Goal: Task Accomplishment & Management: Use online tool/utility

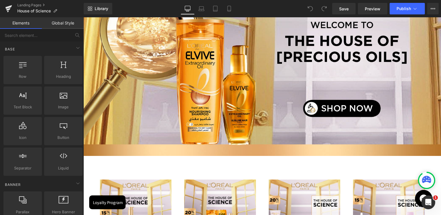
scroll to position [692, 0]
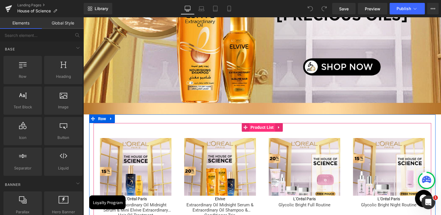
click at [258, 123] on span "Product List" at bounding box center [262, 127] width 26 height 9
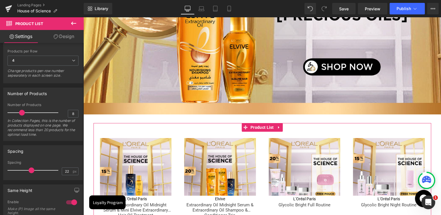
scroll to position [115, 0]
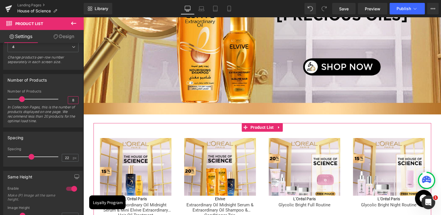
click at [72, 102] on input "8" at bounding box center [73, 100] width 10 height 7
click at [70, 100] on input "8" at bounding box center [73, 100] width 10 height 7
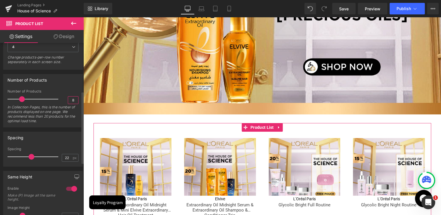
click at [70, 100] on input "8" at bounding box center [73, 100] width 10 height 7
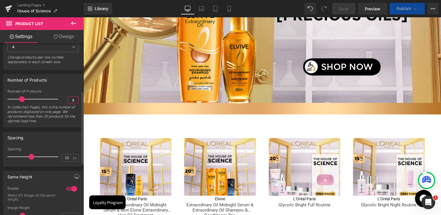
click at [70, 100] on input "8" at bounding box center [73, 100] width 10 height 7
click at [75, 82] on div "Number of Products" at bounding box center [42, 79] width 79 height 11
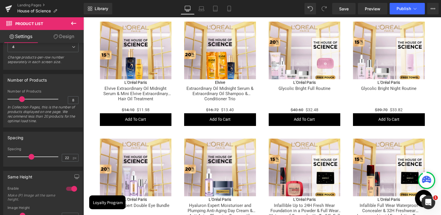
scroll to position [808, 0]
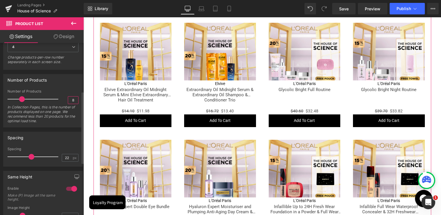
click at [68, 97] on input "8" at bounding box center [73, 100] width 10 height 7
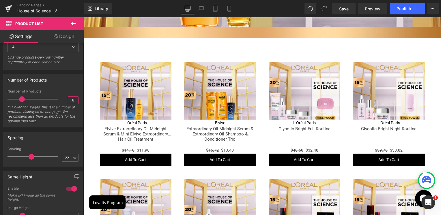
scroll to position [721, 0]
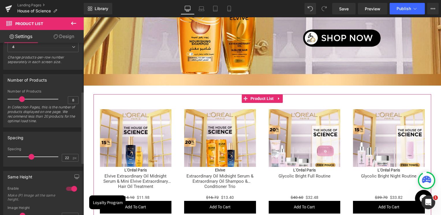
click at [70, 93] on div "Number of Products 8 In Collection Pages, this is the number of products displa…" at bounding box center [43, 108] width 71 height 38
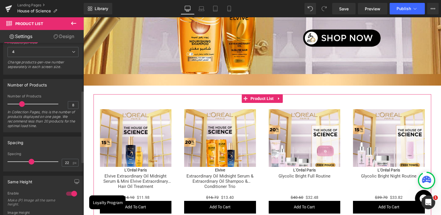
scroll to position [115, 0]
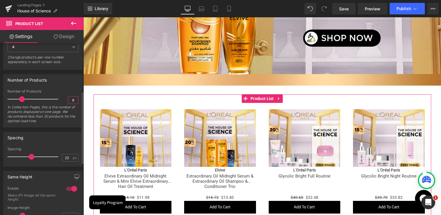
click at [74, 99] on input "8" at bounding box center [73, 100] width 10 height 7
type input "12"
drag, startPoint x: 23, startPoint y: 98, endPoint x: 29, endPoint y: 99, distance: 5.9
click at [29, 99] on span at bounding box center [29, 99] width 6 height 6
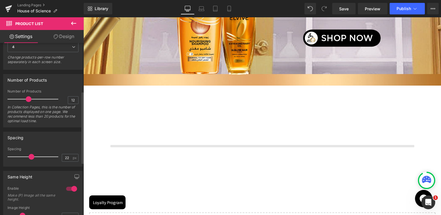
click at [54, 88] on div "Number of Products 12 Number of Products 12 In Collection Pages, this is the nu…" at bounding box center [43, 100] width 80 height 53
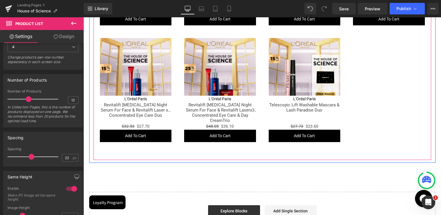
scroll to position [1039, 0]
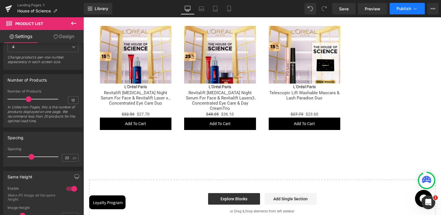
click at [395, 13] on button "Publish" at bounding box center [407, 9] width 35 height 12
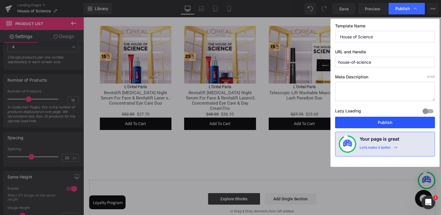
click at [387, 119] on button "Publish" at bounding box center [385, 123] width 100 height 12
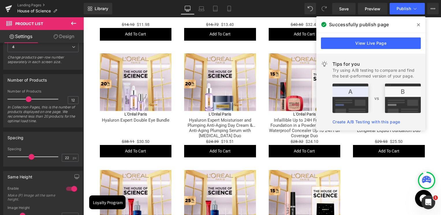
scroll to position [1039, 0]
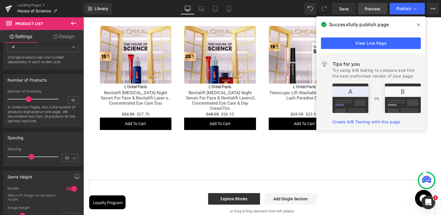
click at [369, 9] on span "Preview" at bounding box center [373, 9] width 16 height 6
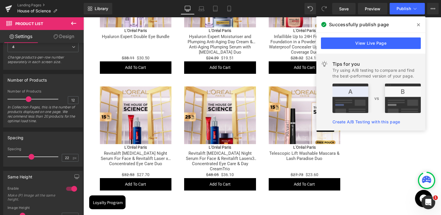
scroll to position [981, 0]
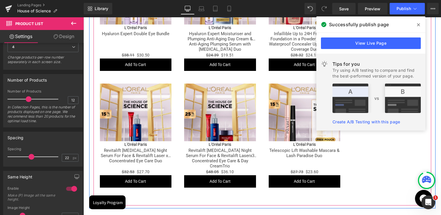
click at [375, 169] on div "Sale Off (P) Image L'Oréal Paris (P) Vendor Elvive Extraordinary Oil Midnight S…" at bounding box center [262, 16] width 338 height 362
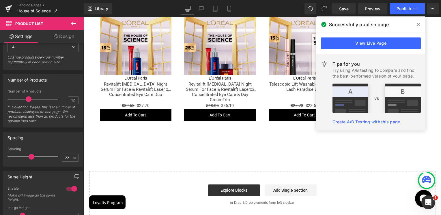
scroll to position [1039, 0]
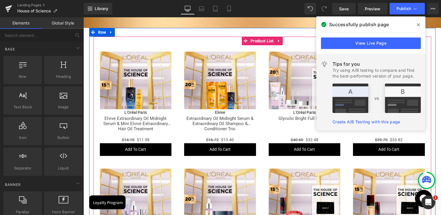
scroll to position [721, 0]
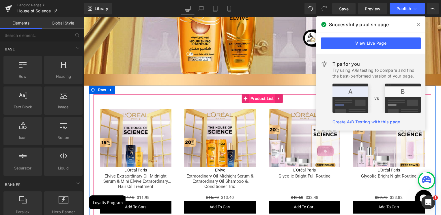
click at [262, 94] on span "Product List" at bounding box center [262, 98] width 26 height 9
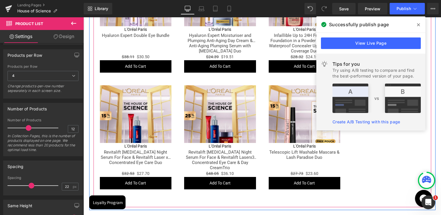
scroll to position [1010, 0]
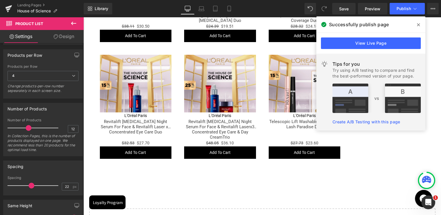
click at [420, 24] on icon at bounding box center [418, 24] width 3 height 3
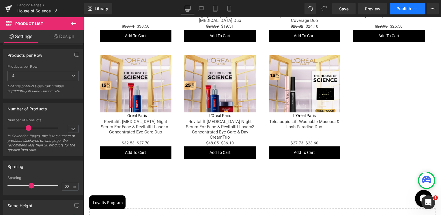
click at [403, 7] on span "Publish" at bounding box center [403, 8] width 14 height 5
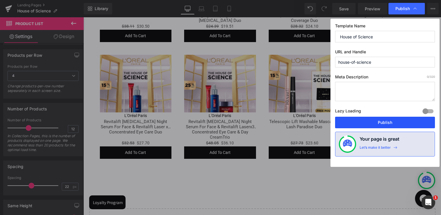
click at [369, 124] on button "Publish" at bounding box center [385, 123] width 100 height 12
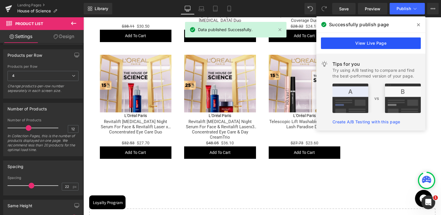
click at [396, 39] on link "View Live Page" at bounding box center [371, 44] width 100 height 12
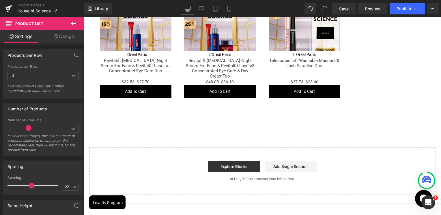
scroll to position [1096, 0]
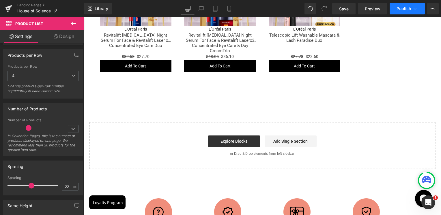
click at [412, 8] on button "Publish" at bounding box center [407, 9] width 35 height 12
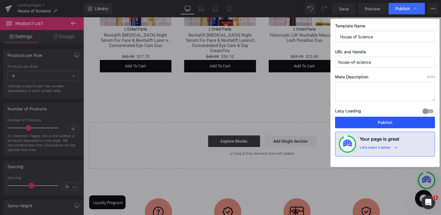
click at [374, 123] on button "Publish" at bounding box center [385, 123] width 100 height 12
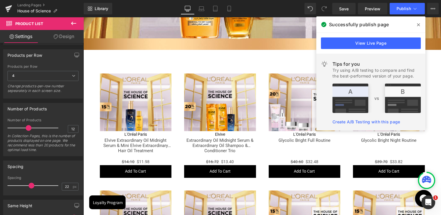
scroll to position [692, 0]
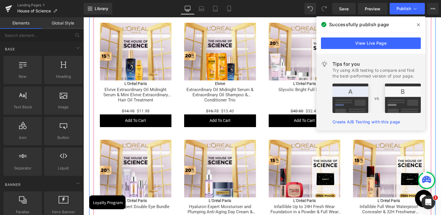
scroll to position [779, 0]
